Goal: Information Seeking & Learning: Find specific fact

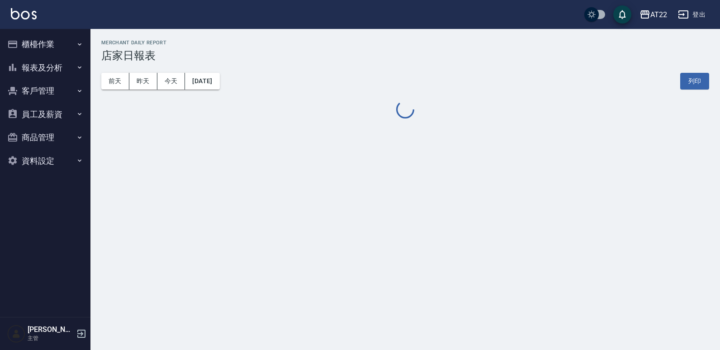
click at [27, 43] on button "櫃檯作業" at bounding box center [45, 45] width 83 height 24
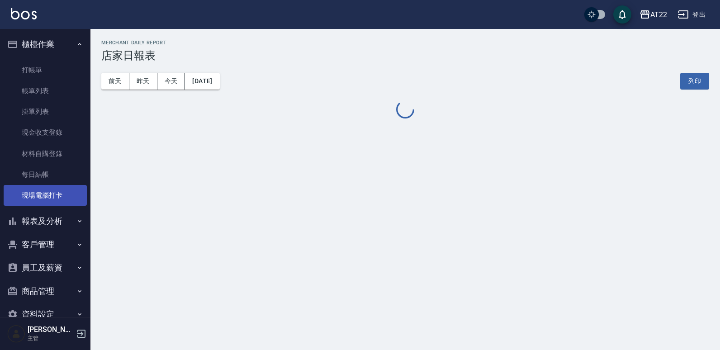
click at [34, 196] on link "現場電腦打卡" at bounding box center [45, 195] width 83 height 21
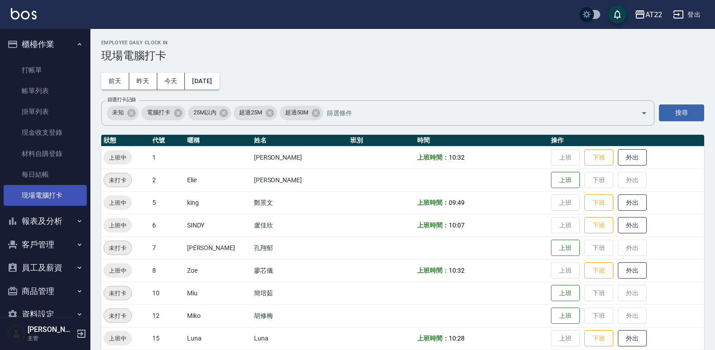
scroll to position [20, 0]
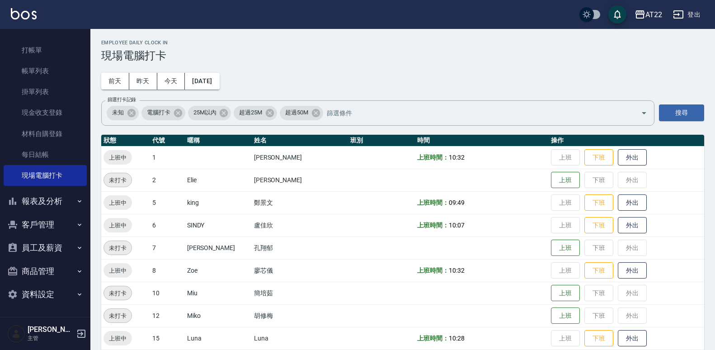
click at [41, 205] on button "報表及分析" at bounding box center [45, 201] width 83 height 24
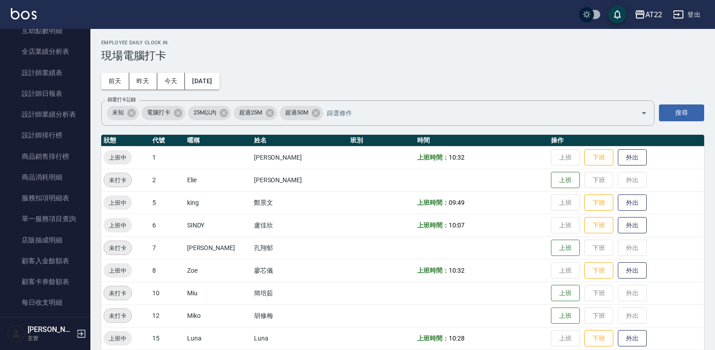
scroll to position [321, 0]
click at [73, 127] on link "設計師排行榜" at bounding box center [45, 134] width 83 height 21
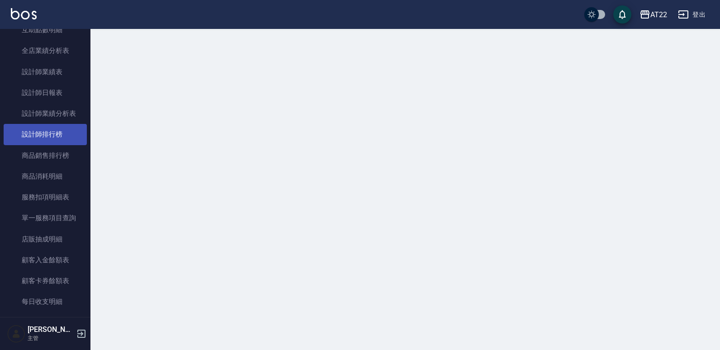
click at [63, 138] on link "設計師排行榜" at bounding box center [45, 134] width 83 height 21
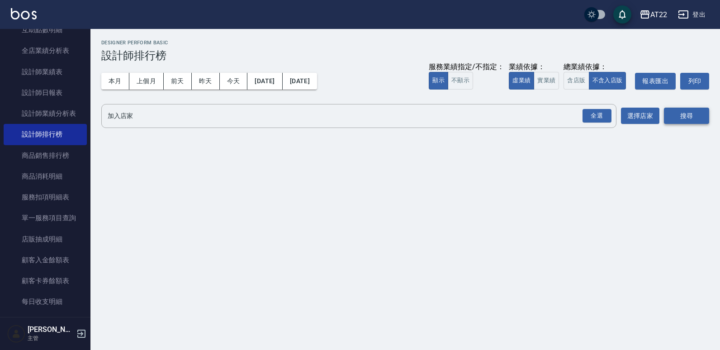
click at [682, 118] on button "搜尋" at bounding box center [686, 116] width 45 height 17
click at [605, 118] on div "全選" at bounding box center [596, 116] width 29 height 14
click at [685, 108] on button "搜尋" at bounding box center [686, 116] width 45 height 17
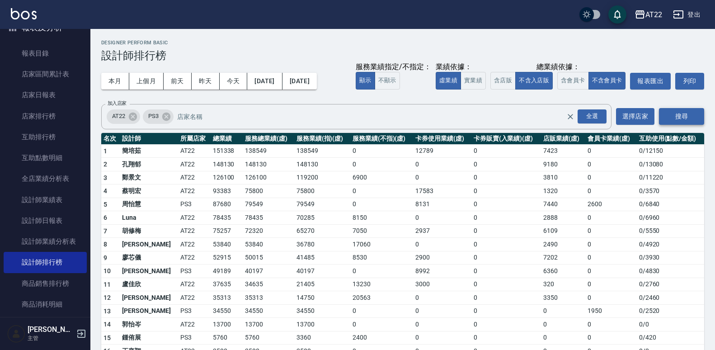
scroll to position [192, 0]
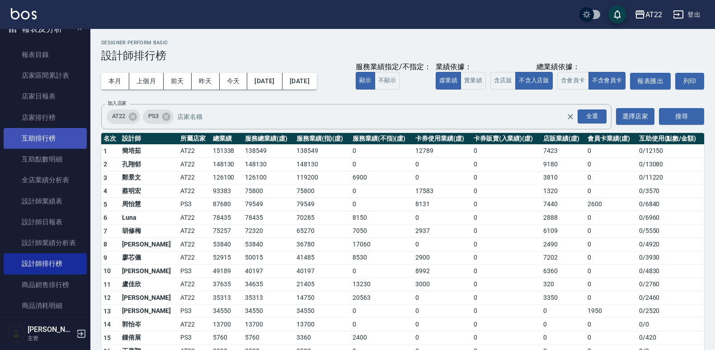
click at [66, 134] on link "互助排行榜" at bounding box center [45, 138] width 83 height 21
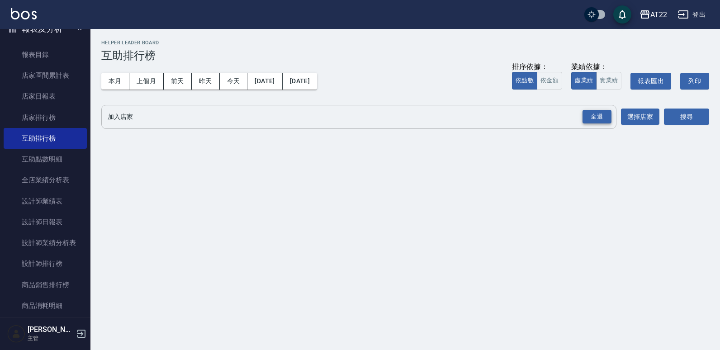
click at [602, 114] on div "全選" at bounding box center [596, 117] width 29 height 14
click at [693, 113] on button "搜尋" at bounding box center [686, 117] width 45 height 17
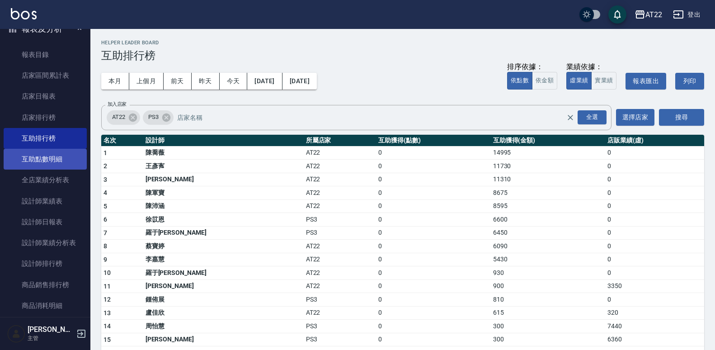
click at [47, 157] on link "互助點數明細" at bounding box center [45, 159] width 83 height 21
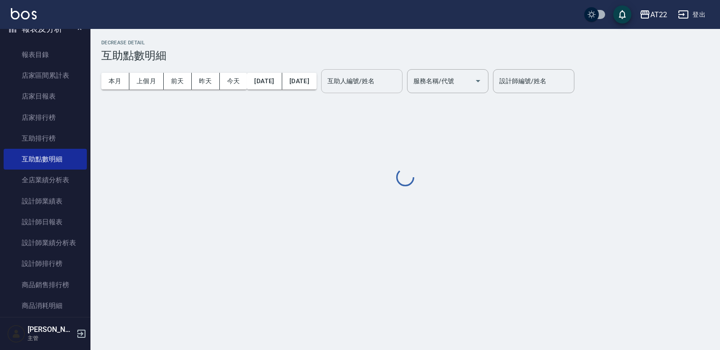
click at [398, 77] on input "互助人編號/姓名" at bounding box center [361, 81] width 73 height 16
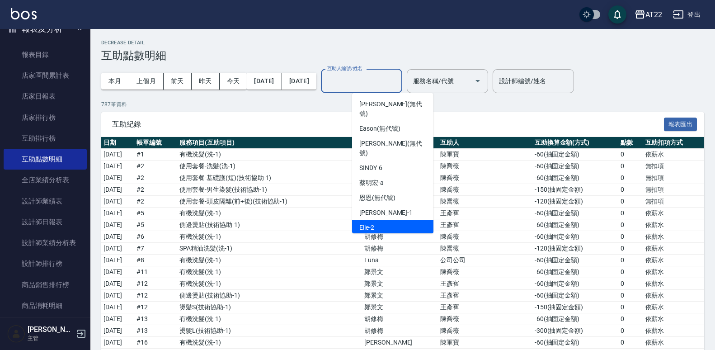
scroll to position [225, 0]
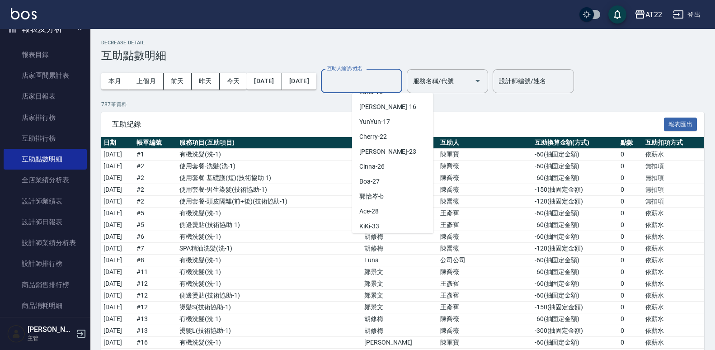
click at [387, 159] on div "Cinna -26" at bounding box center [392, 166] width 81 height 15
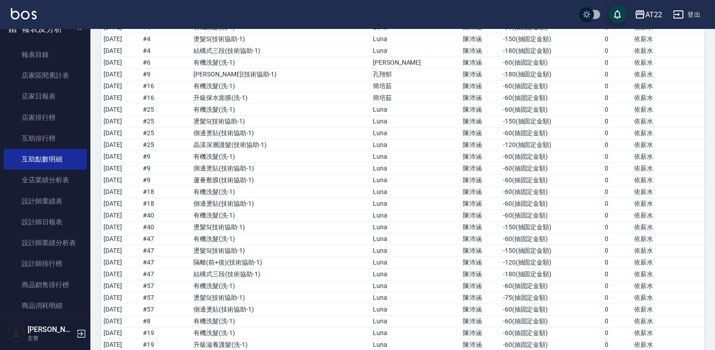
scroll to position [1020, 0]
click at [343, 166] on td "側邊燙貼 ( 技術協助-1 )" at bounding box center [280, 169] width 179 height 12
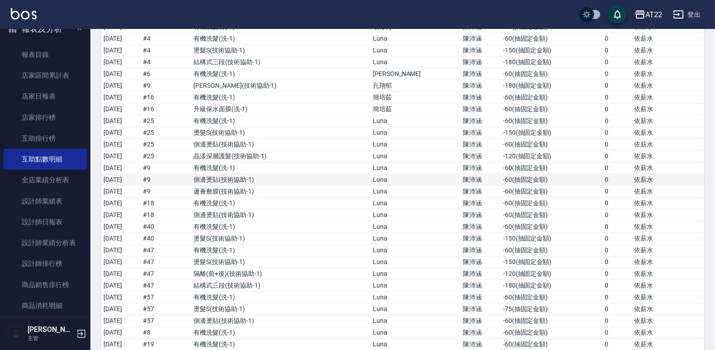
click at [334, 175] on td "側邊燙貼 ( 技術協助-1 )" at bounding box center [280, 180] width 179 height 12
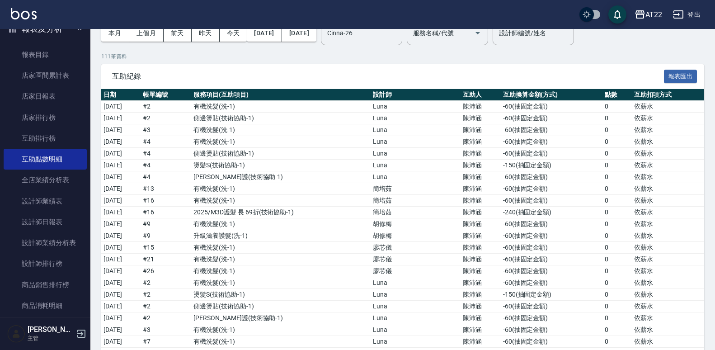
scroll to position [0, 0]
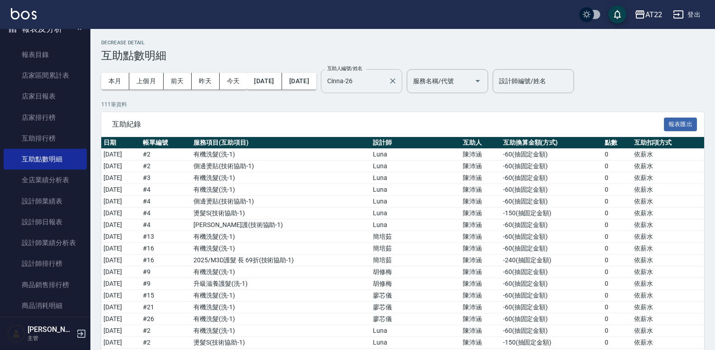
click at [385, 77] on input "Cinna-26" at bounding box center [355, 81] width 60 height 16
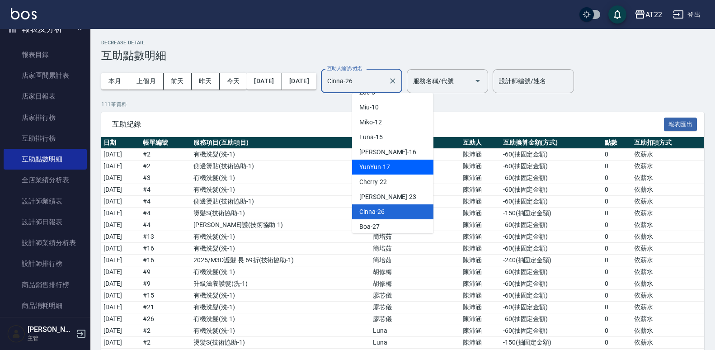
scroll to position [181, 0]
click at [379, 191] on span "[PERSON_NAME] -23" at bounding box center [387, 195] width 57 height 9
type input "[PERSON_NAME]-23"
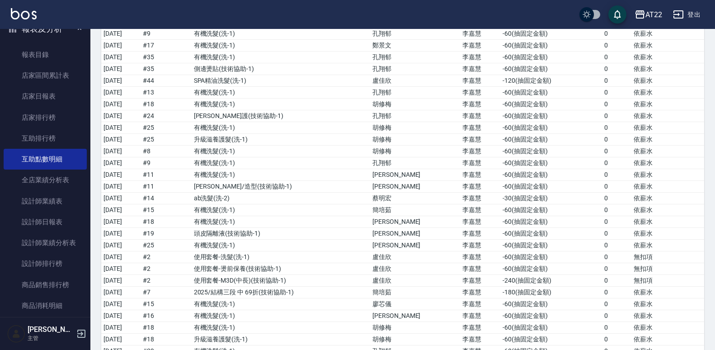
scroll to position [443, 0]
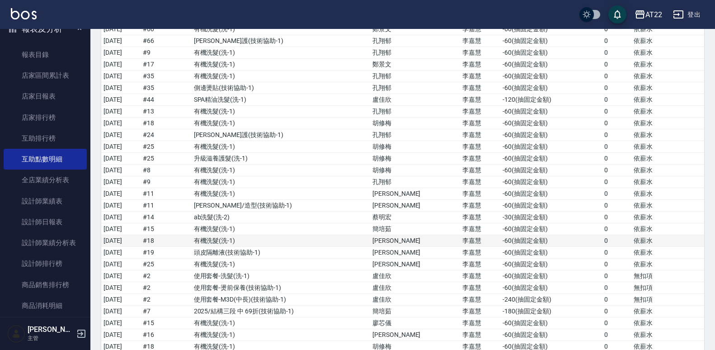
click at [281, 224] on td "有機洗髮 ( 洗-1 )" at bounding box center [281, 229] width 179 height 12
click at [285, 232] on td "有機洗髮 ( 洗-1 )" at bounding box center [281, 229] width 179 height 12
click at [279, 236] on td "有機洗髮 ( 洗-1 )" at bounding box center [281, 241] width 179 height 12
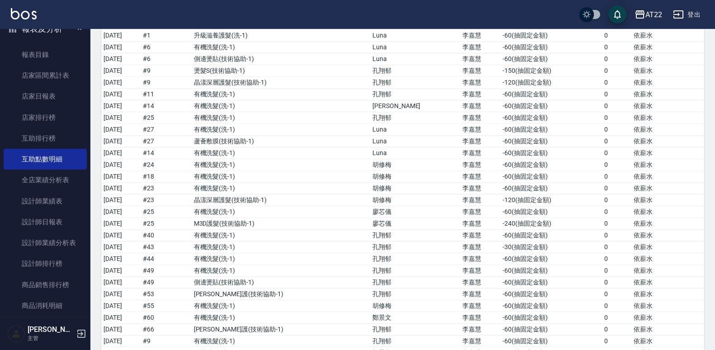
scroll to position [121, 0]
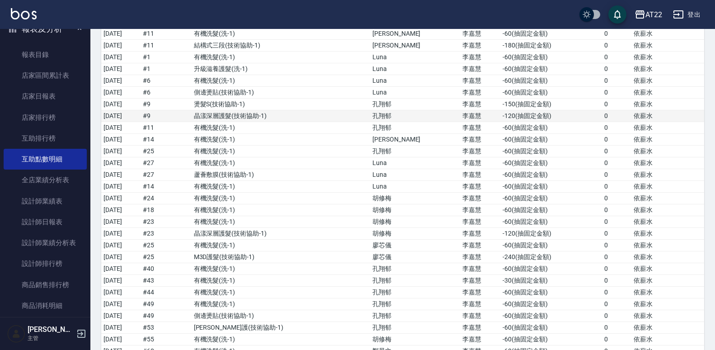
click at [192, 112] on td "# 9" at bounding box center [166, 116] width 51 height 12
click at [192, 117] on td "# 9" at bounding box center [166, 116] width 51 height 12
click at [191, 148] on td "# 25" at bounding box center [166, 152] width 51 height 12
click at [188, 165] on td "# 27" at bounding box center [166, 163] width 51 height 12
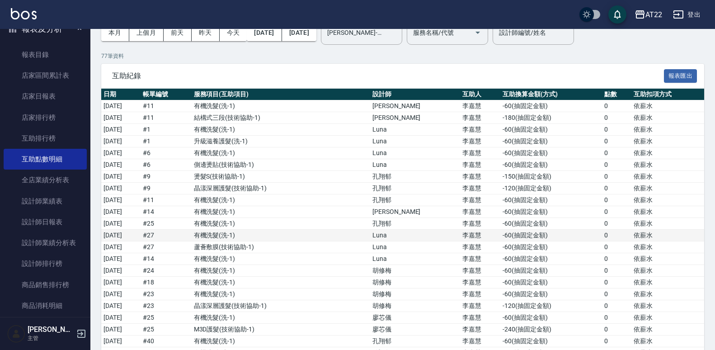
scroll to position [48, 0]
